Goal: Task Accomplishment & Management: Use online tool/utility

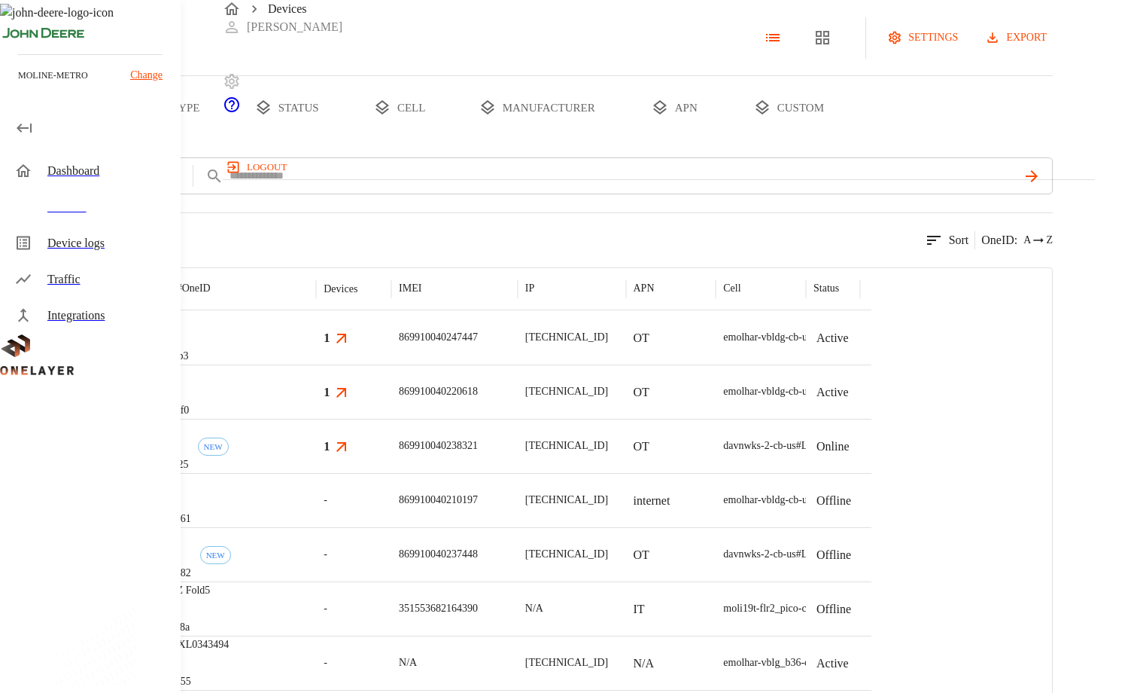
click at [140, 74] on p "Change" at bounding box center [146, 75] width 32 height 16
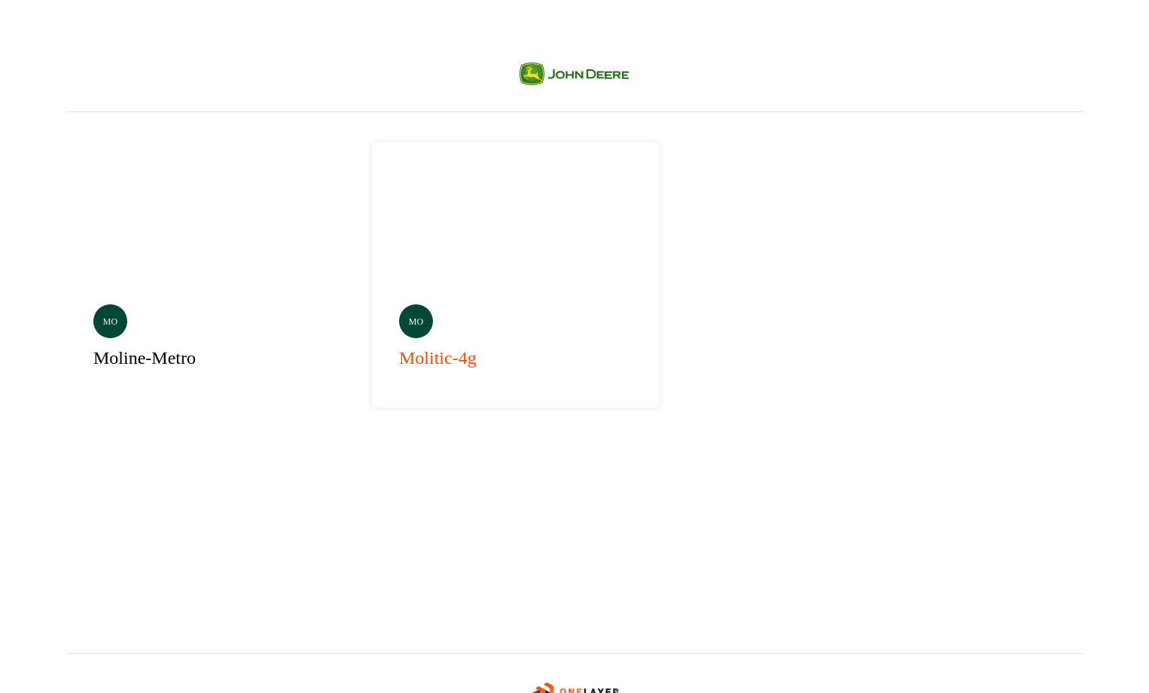
click at [411, 239] on div "mo molitic-4g" at bounding box center [516, 274] width 288 height 265
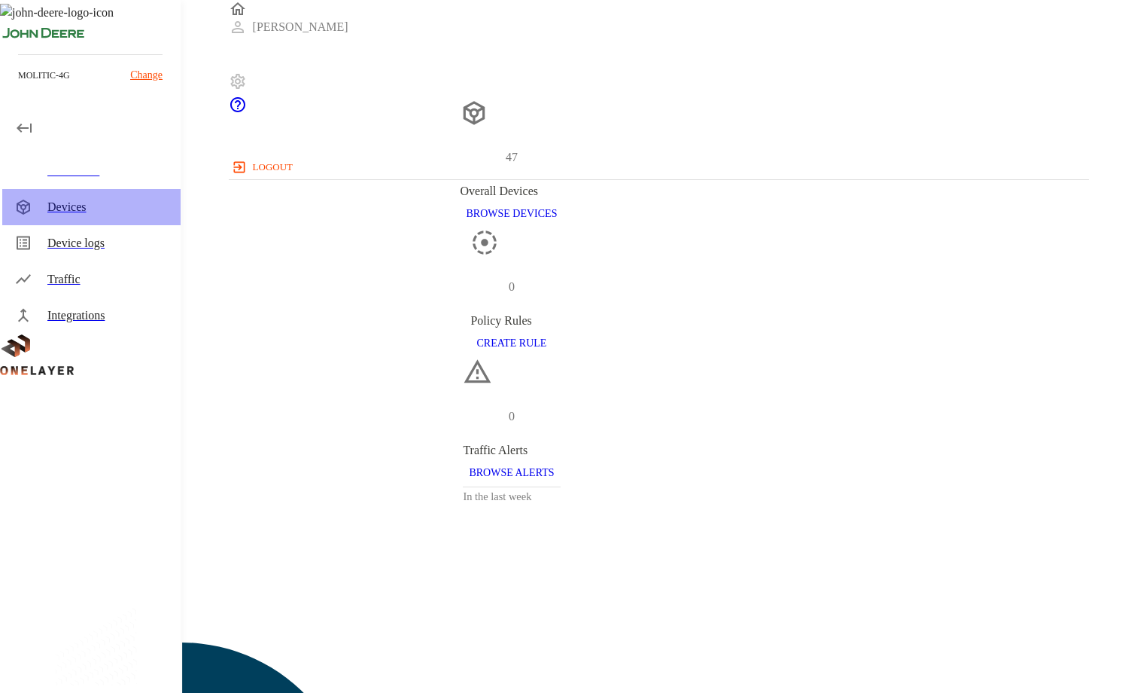
click at [90, 203] on div "Devices" at bounding box center [107, 207] width 121 height 18
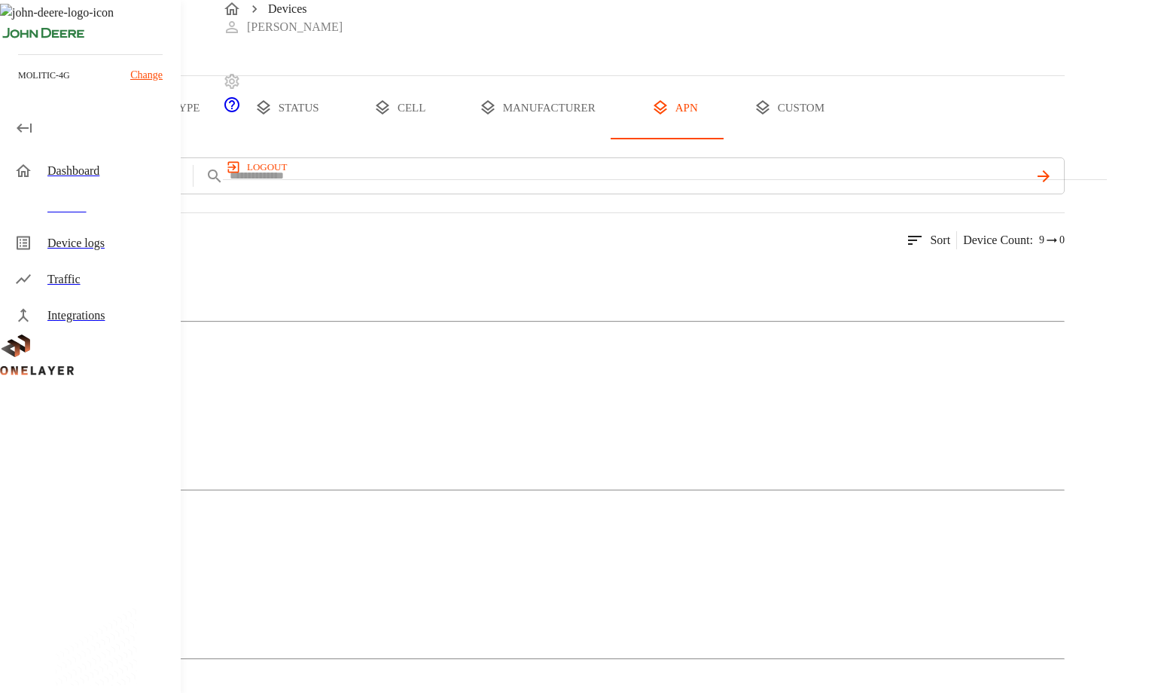
click at [117, 139] on button "all devices" at bounding box center [58, 107] width 117 height 63
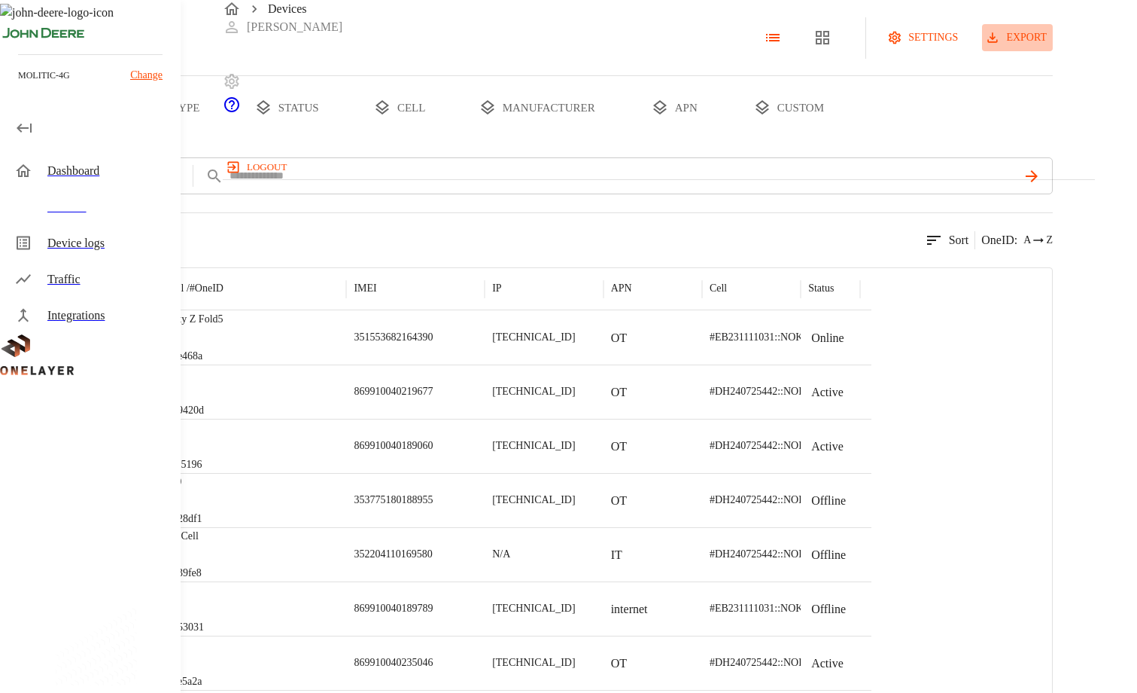
click at [1053, 52] on button "export" at bounding box center [1017, 38] width 71 height 28
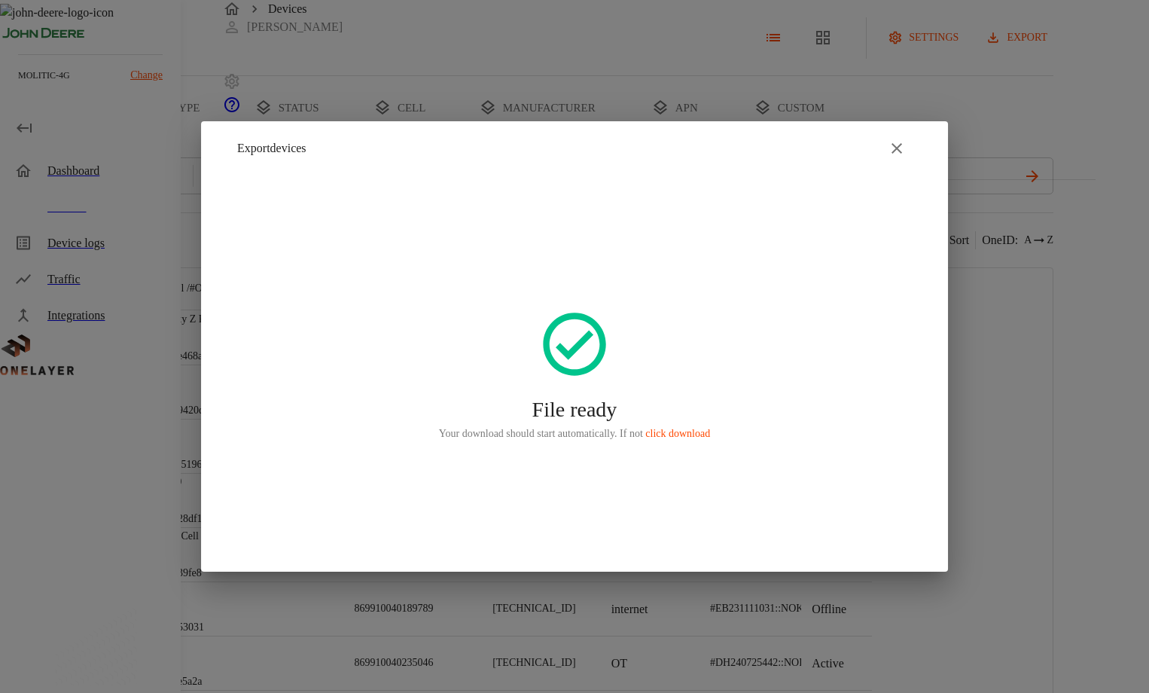
click at [903, 149] on icon "button" at bounding box center [897, 148] width 18 height 18
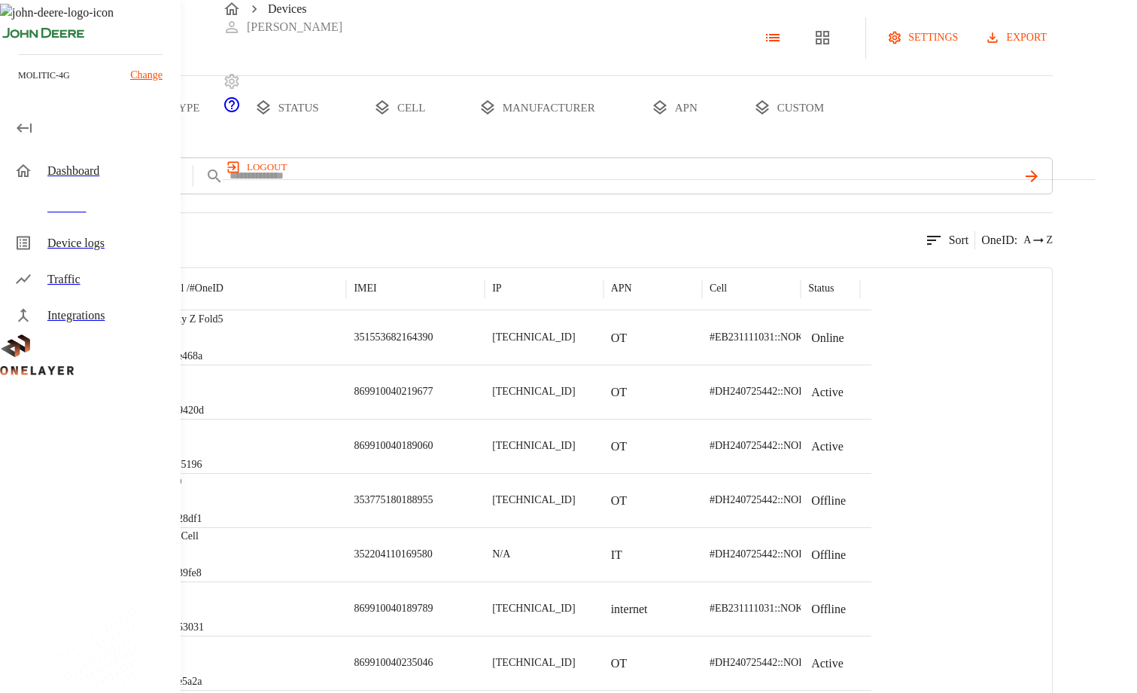
click at [1053, 52] on button "export" at bounding box center [1017, 38] width 71 height 28
